Goal: Information Seeking & Learning: Find specific page/section

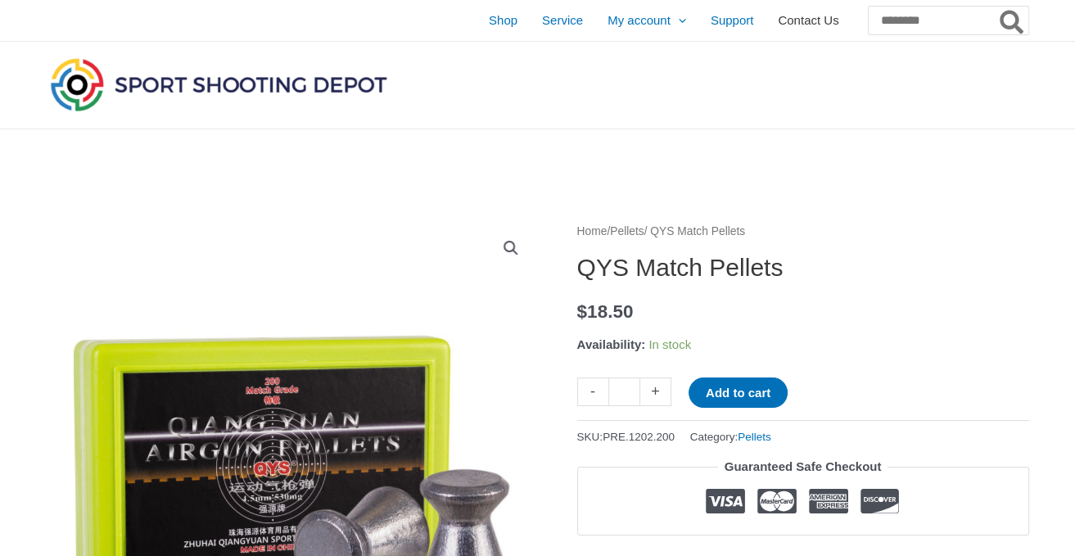
click at [778, 21] on span "Contact Us" at bounding box center [808, 20] width 61 height 41
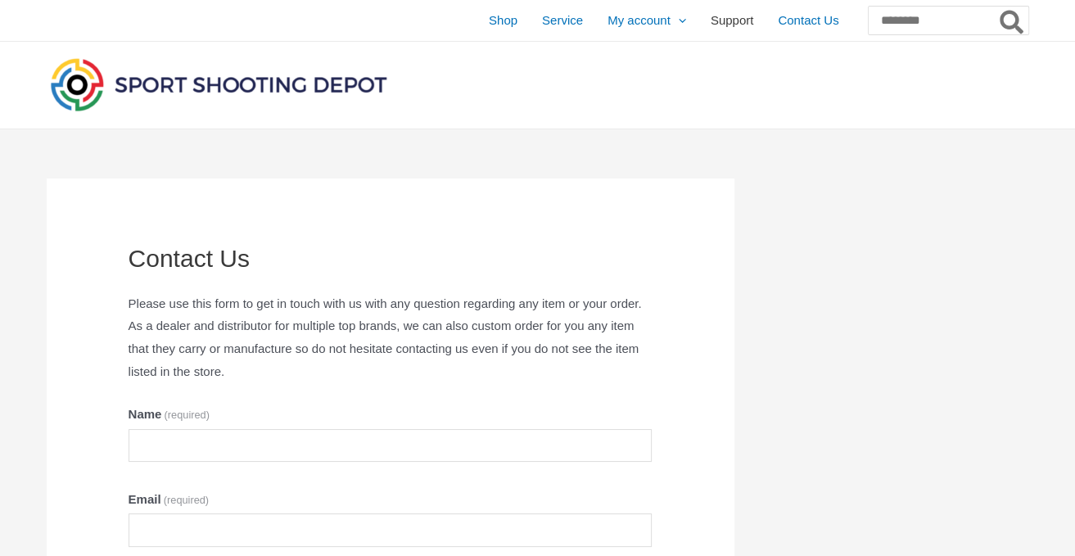
click at [710, 25] on span "Support" at bounding box center [731, 20] width 43 height 41
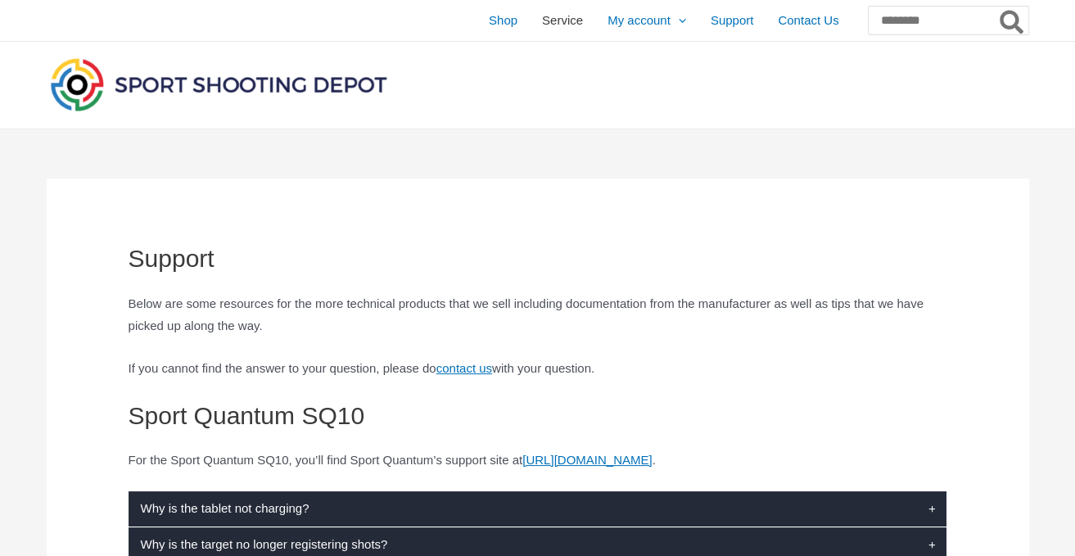
click at [542, 22] on span "Service" at bounding box center [562, 20] width 41 height 41
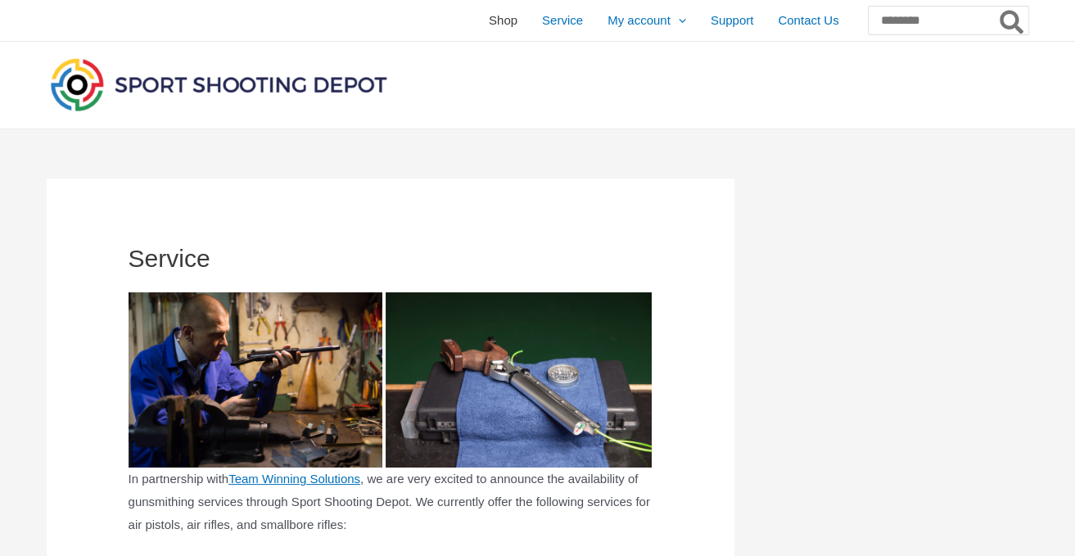
click at [489, 22] on span "Shop" at bounding box center [503, 20] width 29 height 41
click at [607, 62] on span "Orders" at bounding box center [626, 63] width 38 height 14
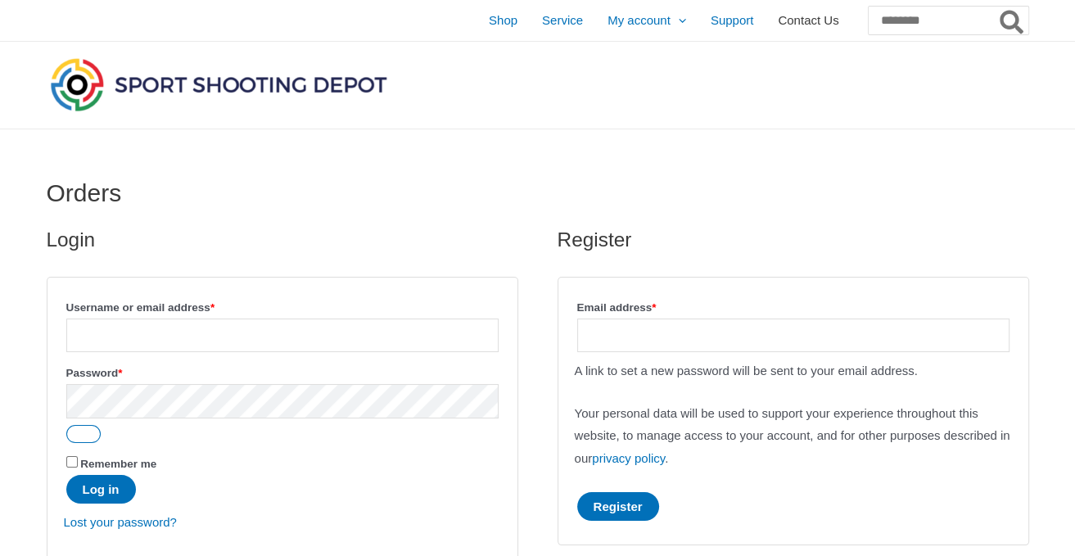
click at [778, 20] on span "Contact Us" at bounding box center [808, 20] width 61 height 41
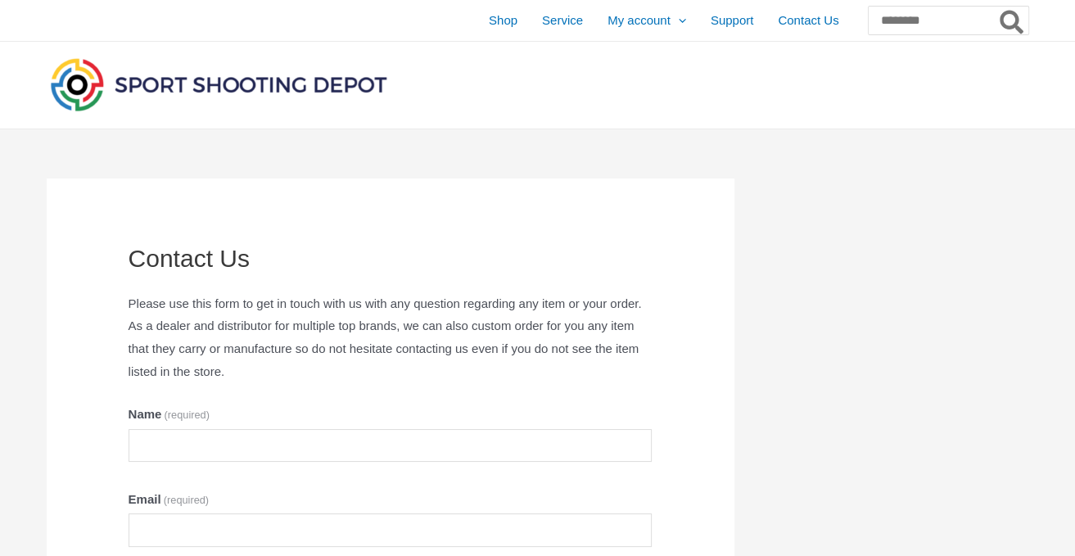
click at [573, 91] on div at bounding box center [377, 85] width 661 height 87
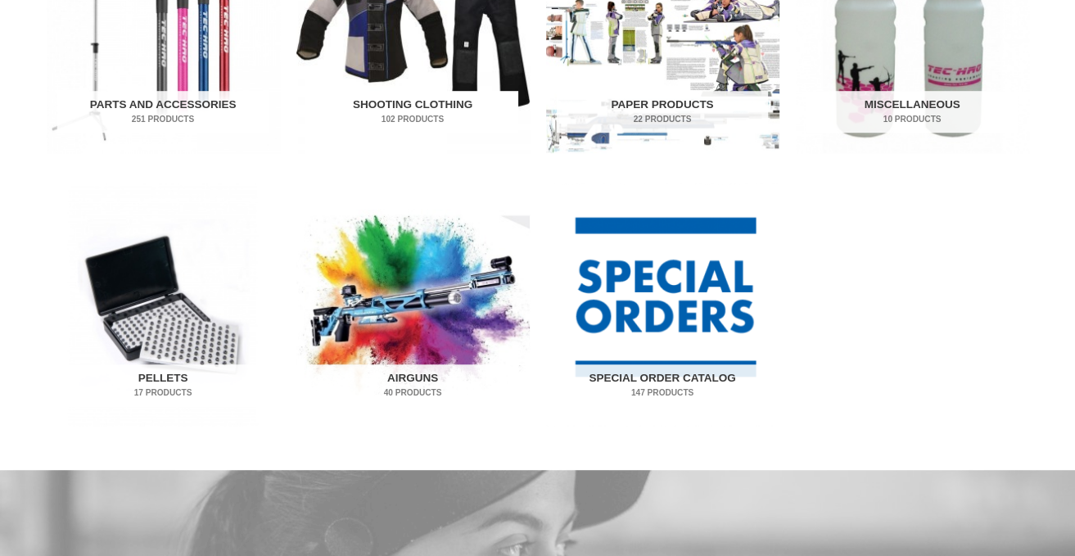
scroll to position [1037, 0]
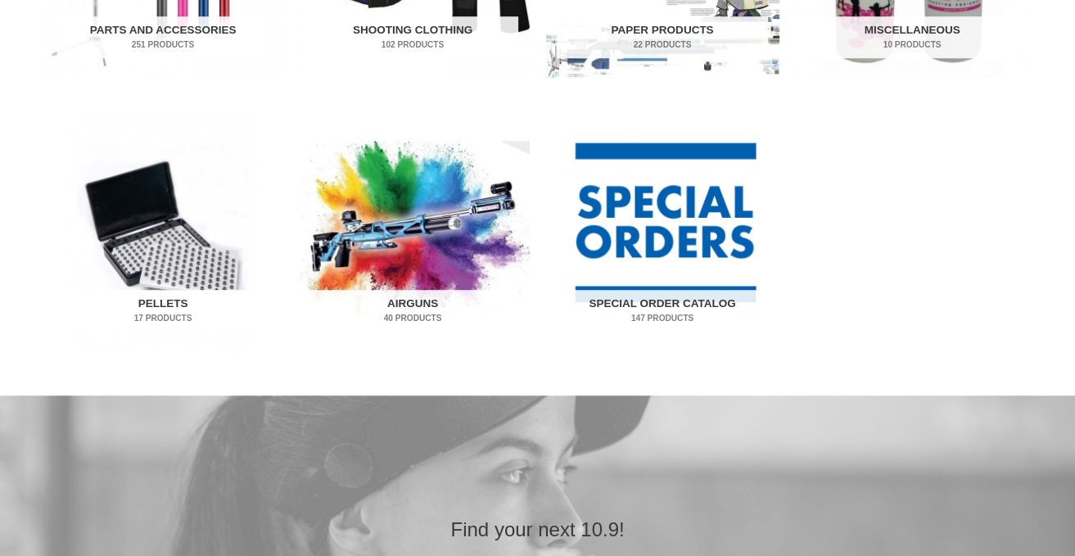
click at [205, 280] on img "Visit product category Pellets" at bounding box center [163, 230] width 233 height 243
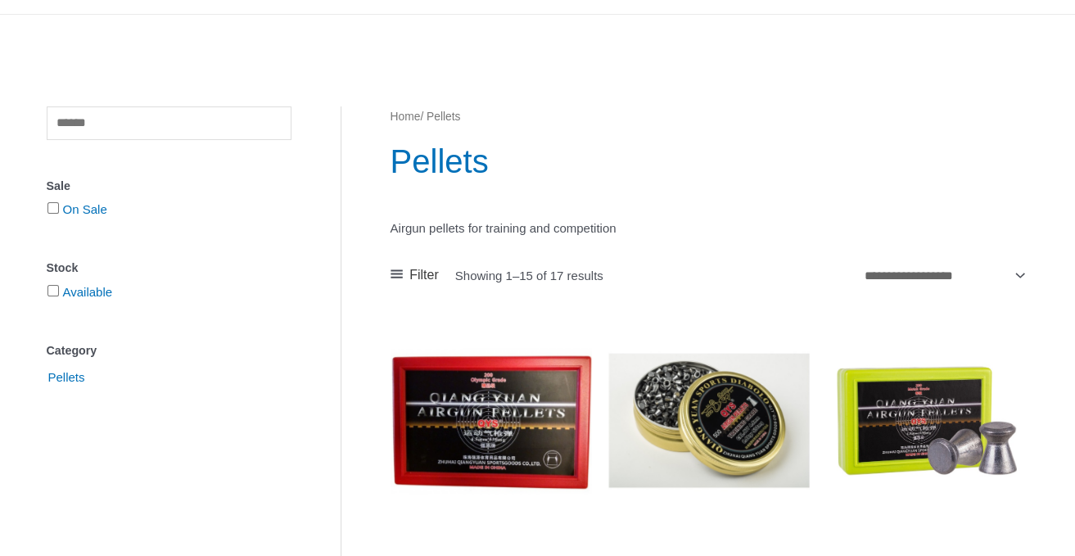
scroll to position [173, 0]
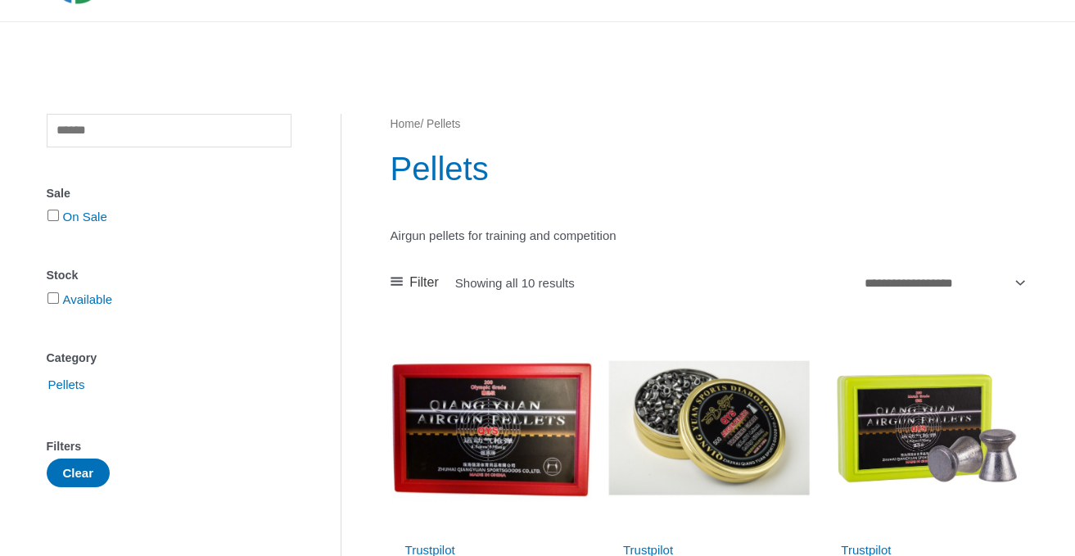
scroll to position [86, 0]
